Goal: Task Accomplishment & Management: Use online tool/utility

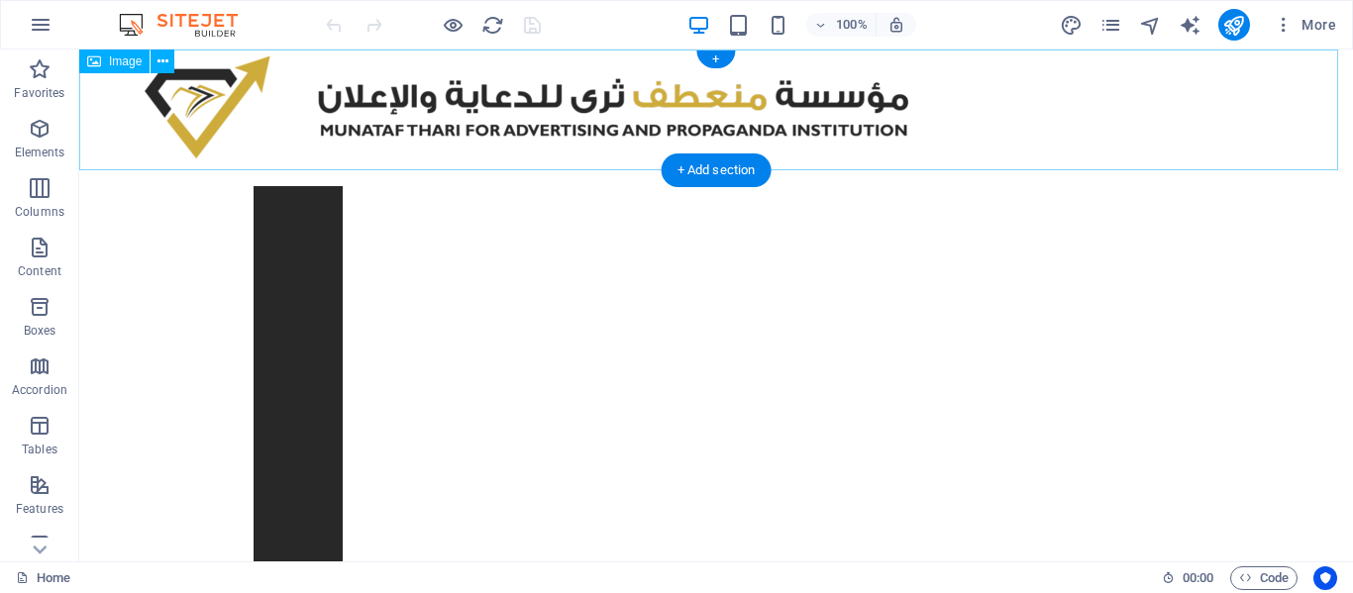
click at [183, 123] on figure at bounding box center [716, 110] width 1274 height 121
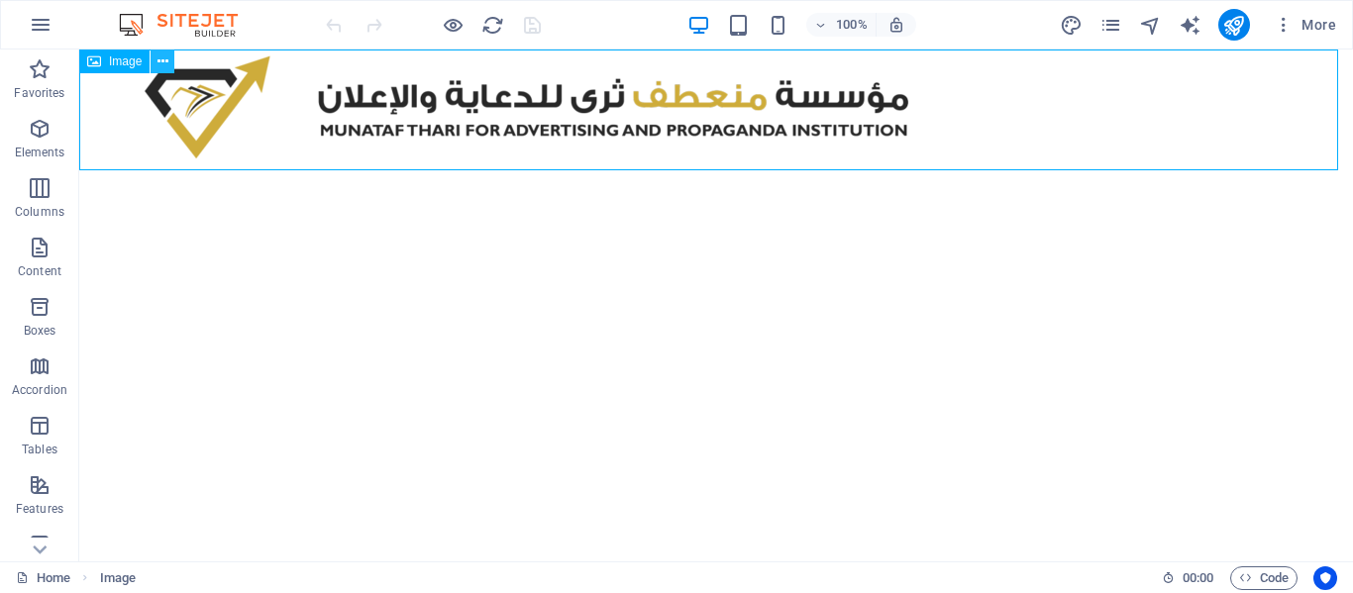
click at [169, 60] on button at bounding box center [163, 62] width 24 height 24
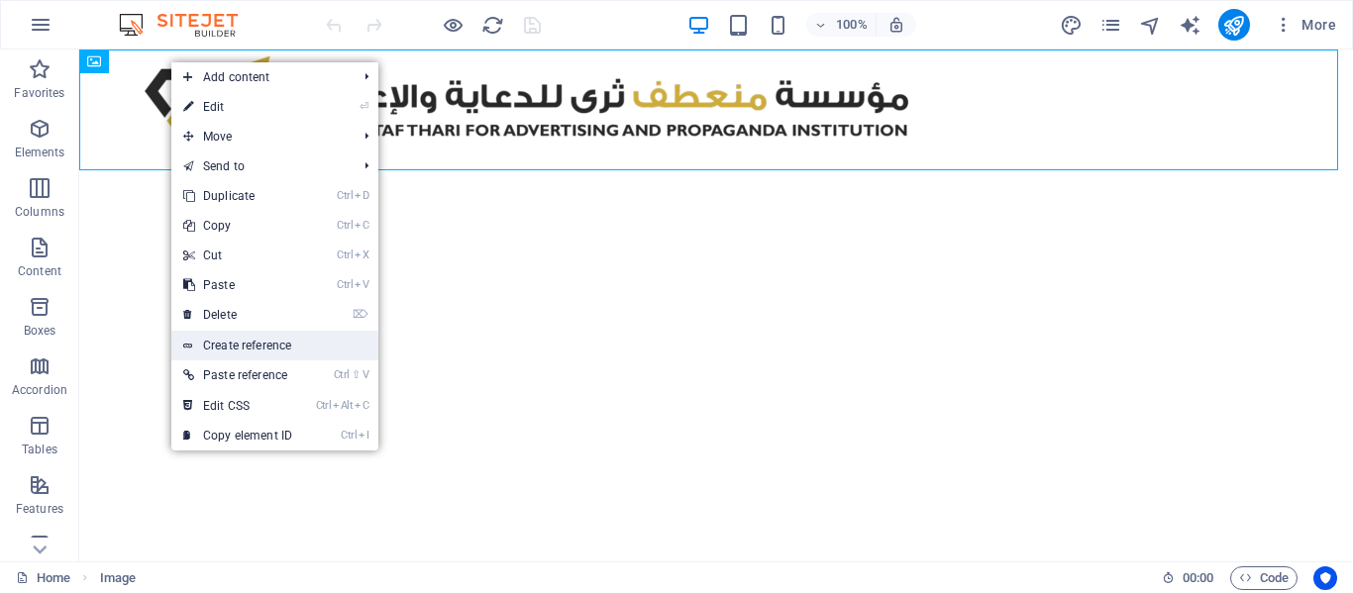
click at [248, 351] on link "Create reference" at bounding box center [274, 346] width 207 height 30
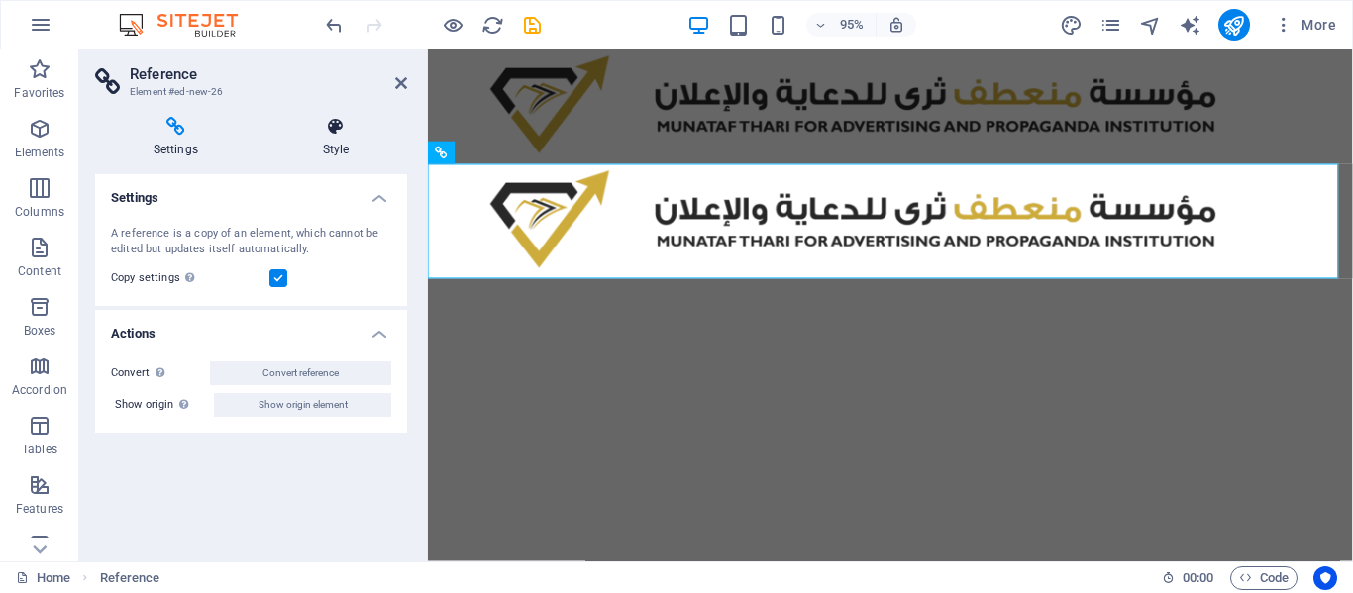
click at [323, 146] on h4 "Style" at bounding box center [336, 138] width 143 height 42
